Goal: Information Seeking & Learning: Learn about a topic

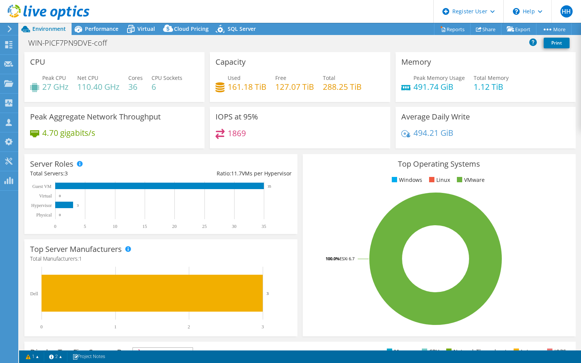
select select "USEast"
select select "USD"
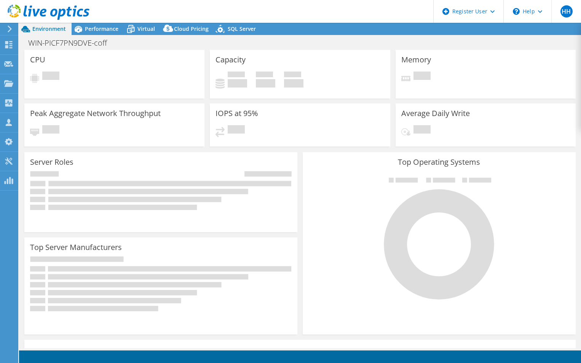
select select "USEast"
select select "USD"
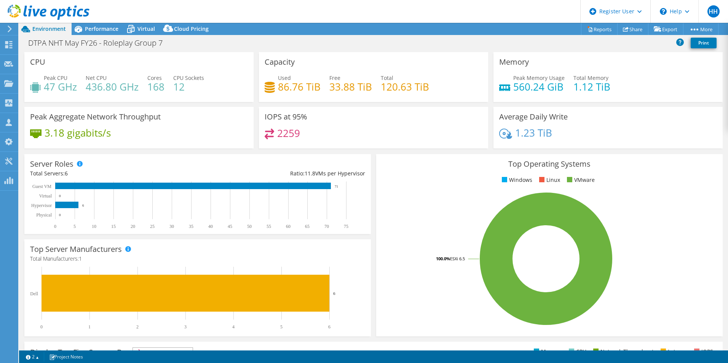
select select "USD"
click at [84, 30] on icon at bounding box center [78, 28] width 13 height 13
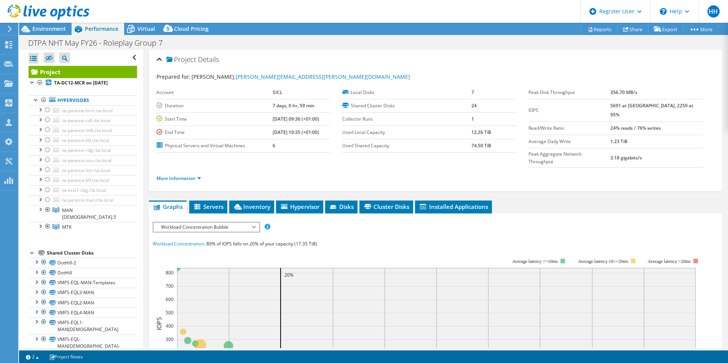
click at [197, 223] on span "Workload Concentration Bubble" at bounding box center [206, 227] width 98 height 9
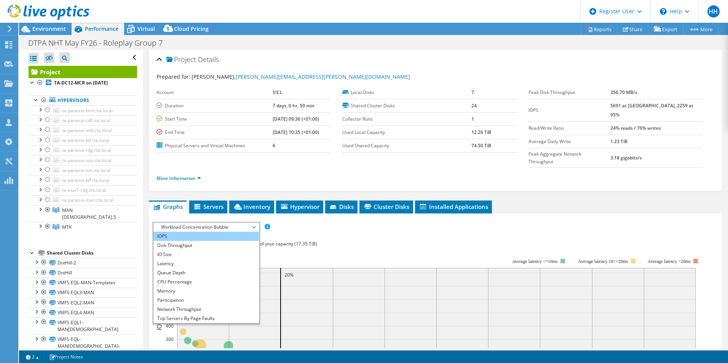
click at [195, 232] on li "IOPS" at bounding box center [205, 236] width 105 height 9
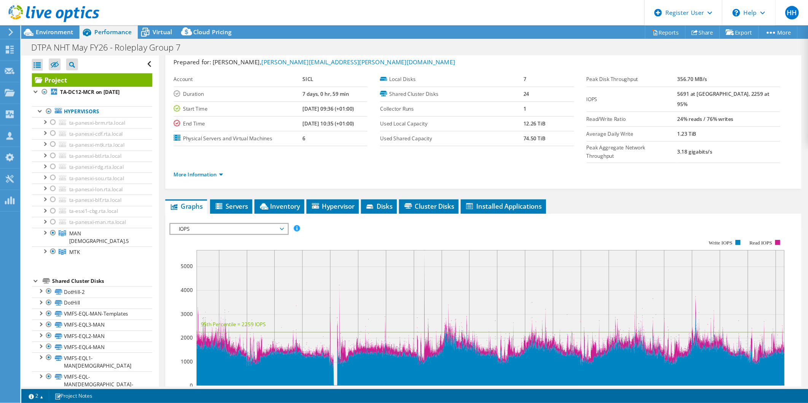
scroll to position [17, 0]
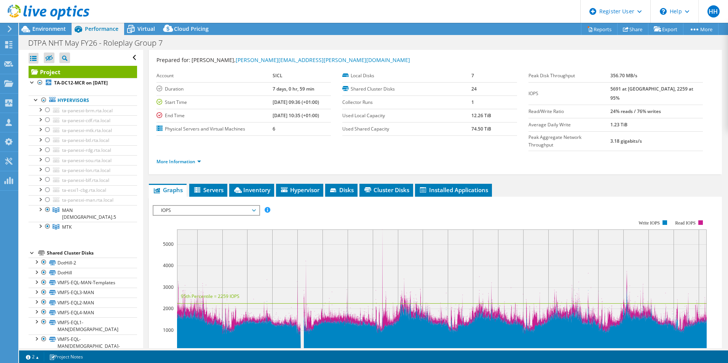
click at [180, 158] on li "More Information" at bounding box center [180, 162] width 49 height 8
click at [182, 158] on link "More Information" at bounding box center [178, 161] width 45 height 6
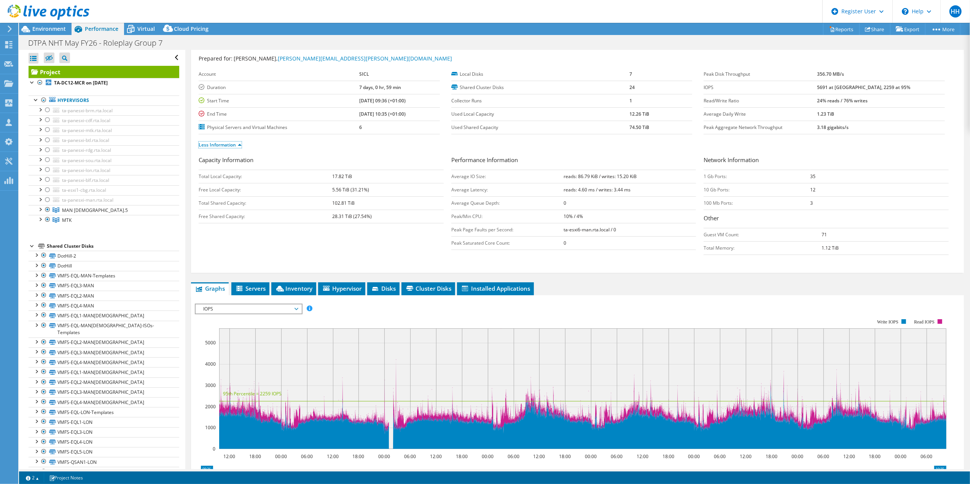
scroll to position [17, 0]
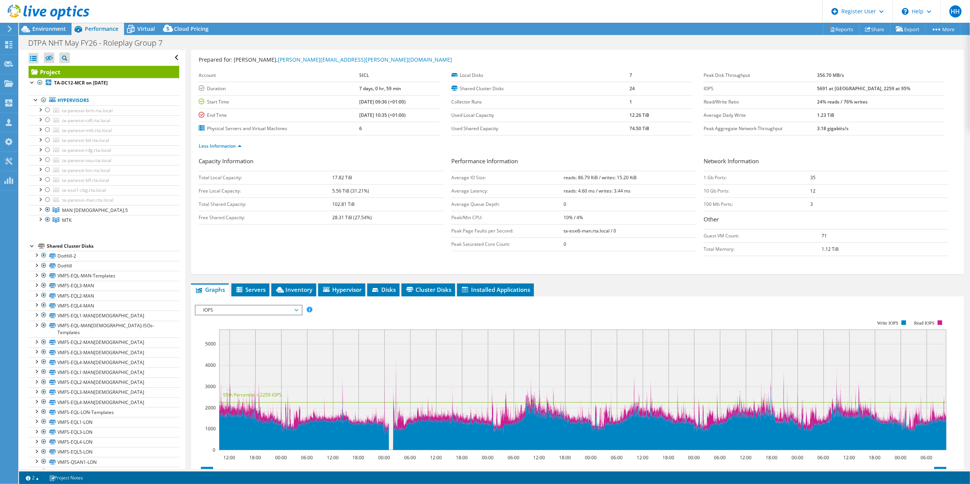
click at [241, 313] on span "IOPS" at bounding box center [248, 310] width 98 height 9
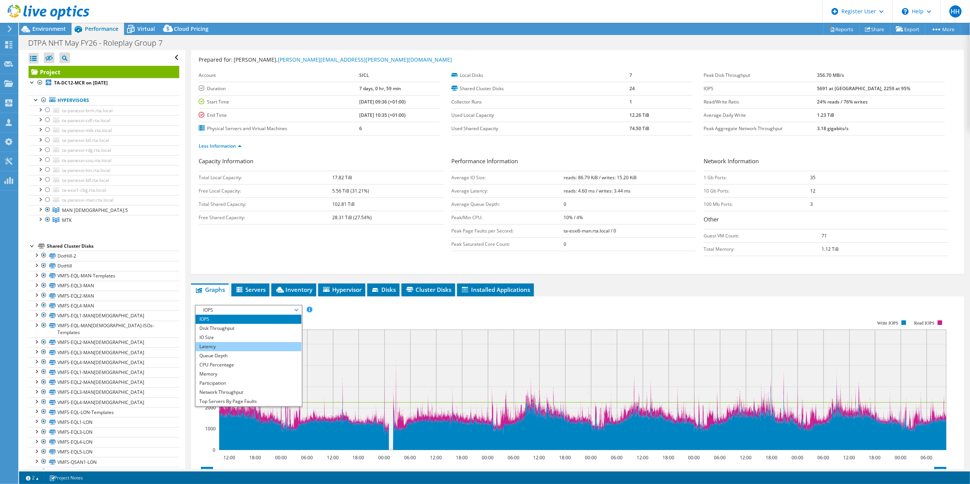
click at [249, 351] on li "Latency" at bounding box center [248, 346] width 105 height 9
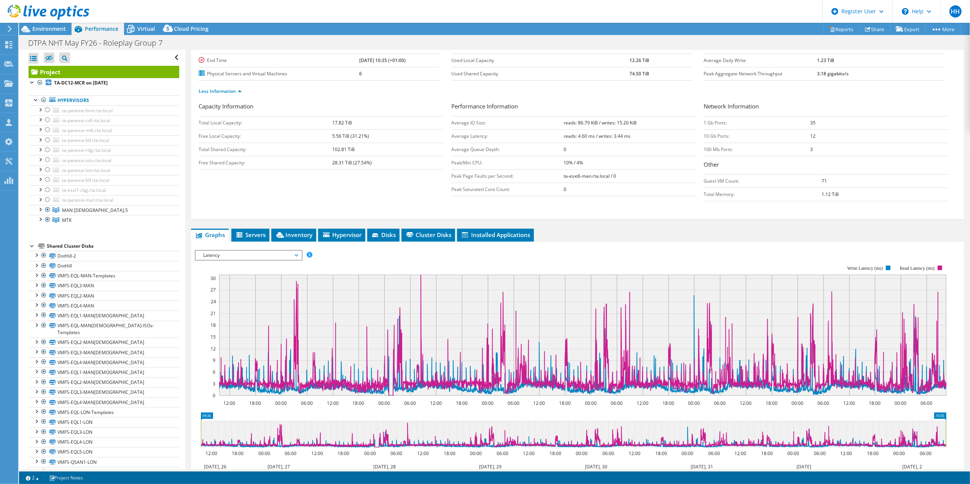
scroll to position [70, 0]
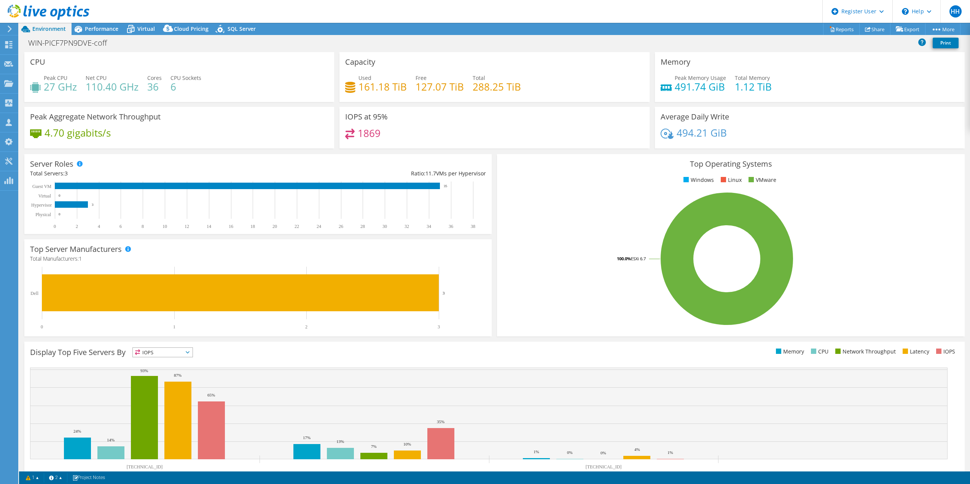
select select "USEast"
select select "USD"
